Goal: Task Accomplishment & Management: Complete application form

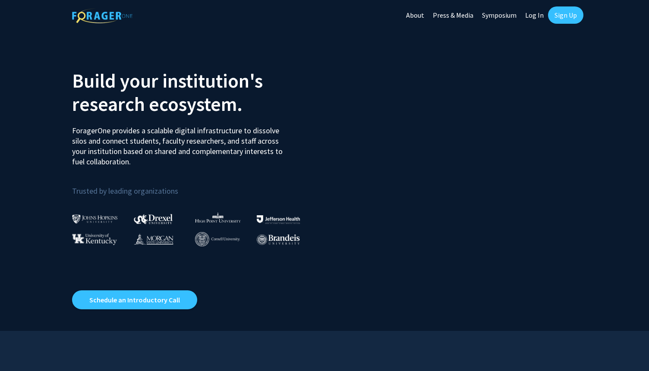
click at [562, 17] on link "Sign Up" at bounding box center [565, 14] width 35 height 17
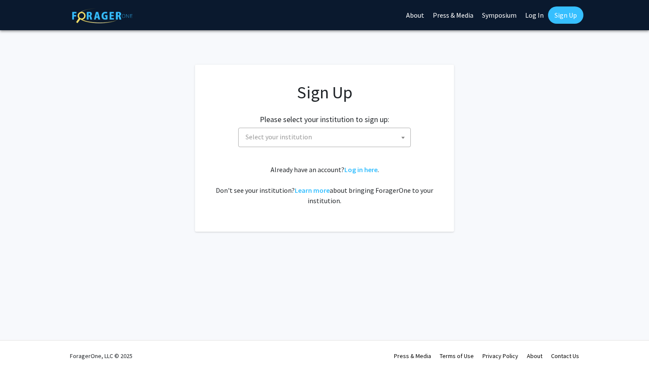
click at [363, 134] on span "Select your institution" at bounding box center [326, 137] width 168 height 18
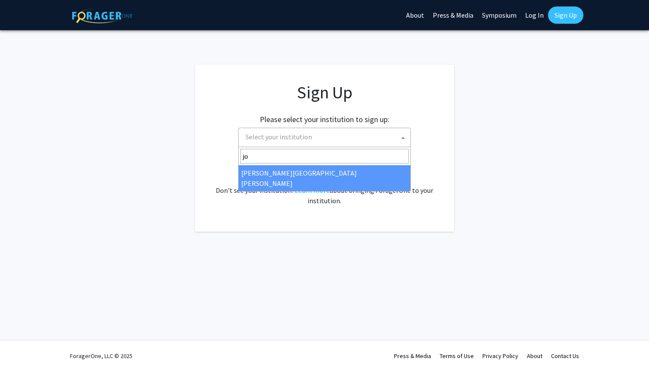
type input "jo"
select select "1"
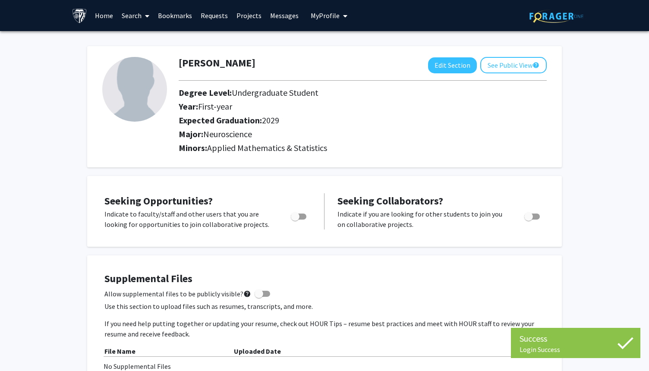
click at [491, 122] on h2 "Expected Graduation: 2029" at bounding box center [339, 120] width 320 height 10
click at [284, 15] on link "Messages" at bounding box center [284, 15] width 37 height 30
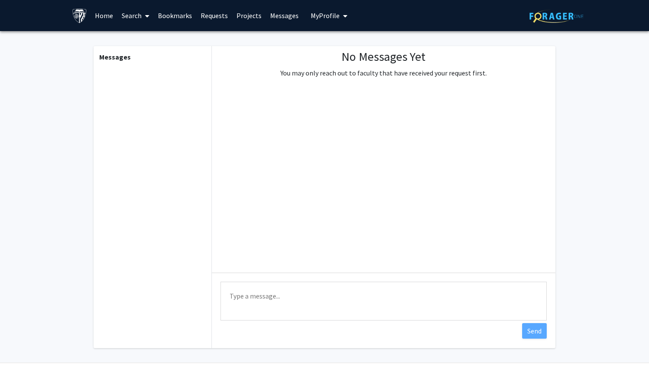
click at [250, 13] on link "Projects" at bounding box center [249, 15] width 34 height 30
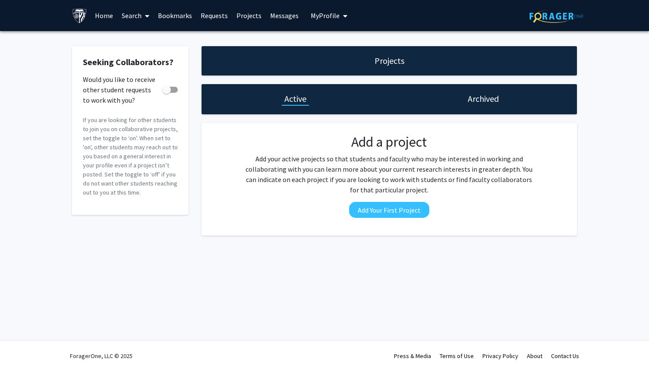
click at [223, 8] on link "Requests" at bounding box center [214, 15] width 36 height 30
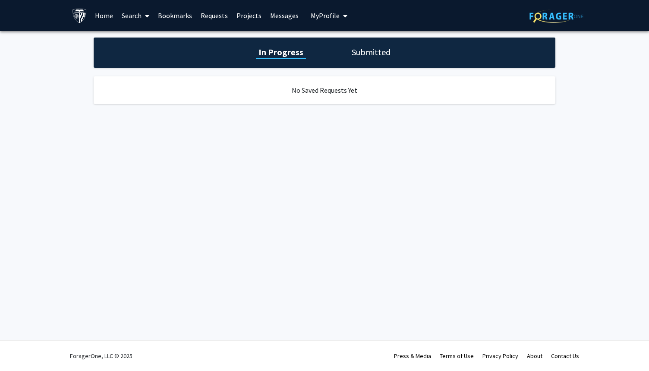
click at [178, 12] on link "Bookmarks" at bounding box center [175, 15] width 43 height 30
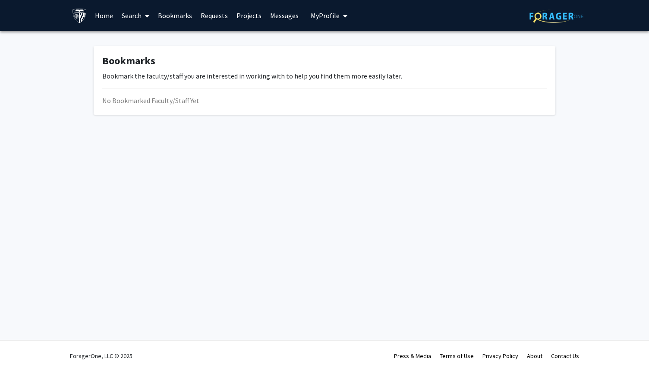
click at [138, 12] on link "Search" at bounding box center [135, 15] width 36 height 30
click at [142, 38] on span "Faculty/Staff" at bounding box center [148, 39] width 63 height 17
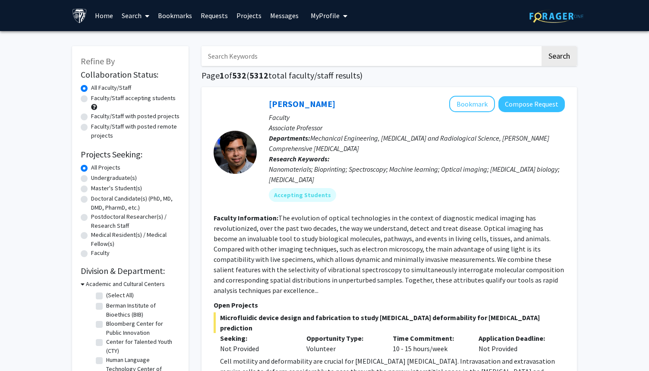
click at [243, 108] on div at bounding box center [235, 152] width 43 height 113
click at [229, 90] on div "[PERSON_NAME] Bookmark Compose Request Faculty Associate Professor Departments:…" at bounding box center [389, 317] width 375 height 461
click at [249, 16] on link "Projects" at bounding box center [249, 15] width 34 height 30
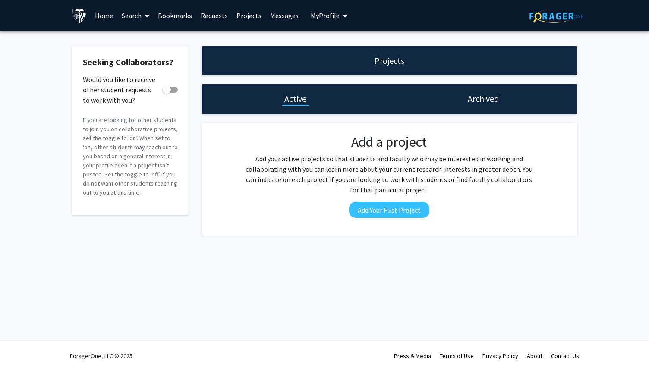
click at [224, 13] on link "Requests" at bounding box center [214, 15] width 36 height 30
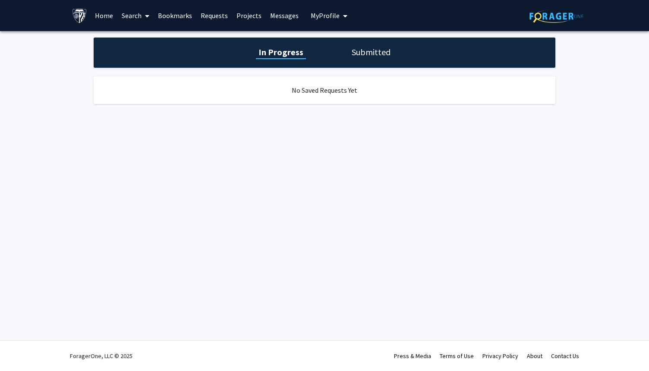
click at [177, 12] on link "Bookmarks" at bounding box center [175, 15] width 43 height 30
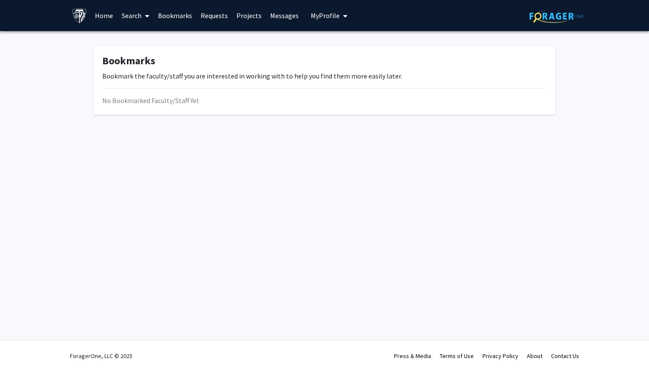
click at [140, 14] on link "Search" at bounding box center [135, 15] width 36 height 30
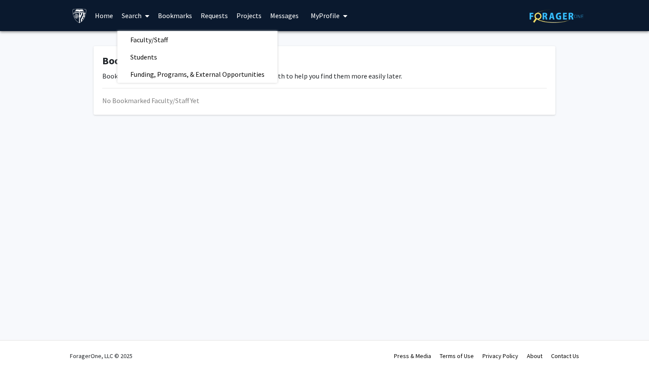
click at [108, 15] on link "Home" at bounding box center [104, 15] width 27 height 30
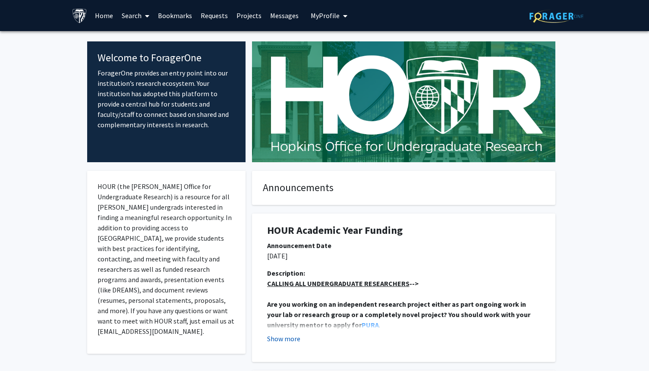
click at [292, 340] on button "Show more" at bounding box center [283, 339] width 33 height 10
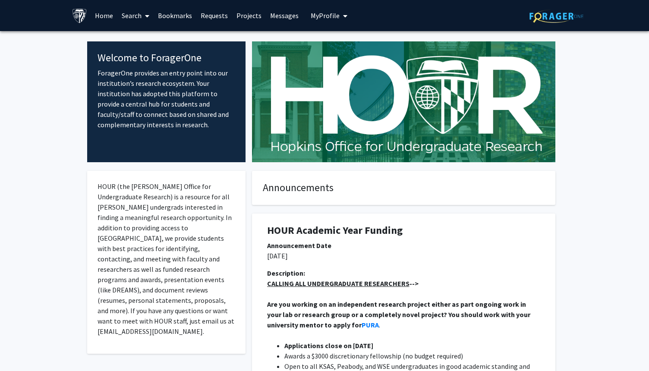
click at [245, 11] on link "Projects" at bounding box center [249, 15] width 34 height 30
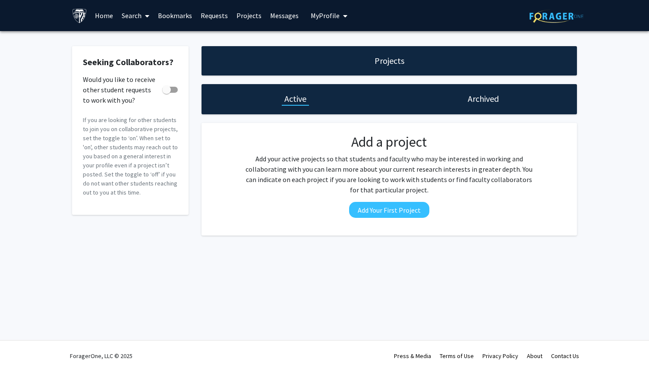
drag, startPoint x: 246, startPoint y: 14, endPoint x: 246, endPoint y: 9, distance: 4.7
click at [246, 9] on link "Projects" at bounding box center [249, 15] width 34 height 30
